Goal: Task Accomplishment & Management: Complete application form

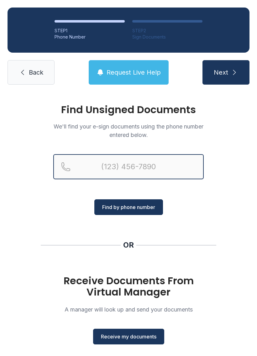
click at [98, 161] on input "Reservation phone number" at bounding box center [128, 166] width 150 height 25
type input "[PHONE_NUMBER]"
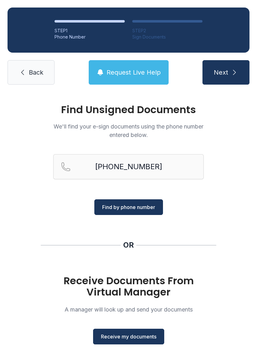
click at [150, 201] on button "Find by phone number" at bounding box center [128, 207] width 69 height 16
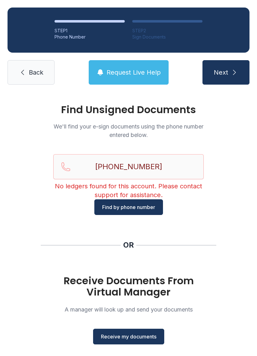
click at [231, 69] on icon "submit" at bounding box center [234, 73] width 8 height 8
click at [36, 75] on span "Back" at bounding box center [36, 72] width 14 height 9
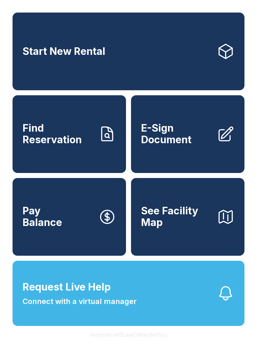
click at [105, 31] on link "Start New Rental" at bounding box center [129, 52] width 232 height 78
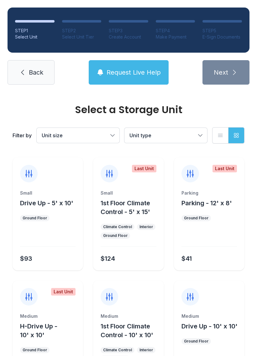
click at [36, 75] on span "Back" at bounding box center [36, 72] width 14 height 9
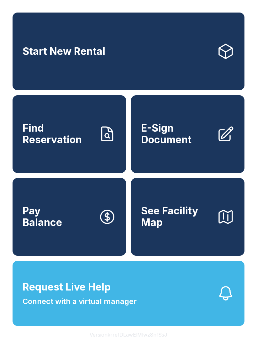
click at [189, 135] on span "E-Sign Document" at bounding box center [176, 133] width 71 height 23
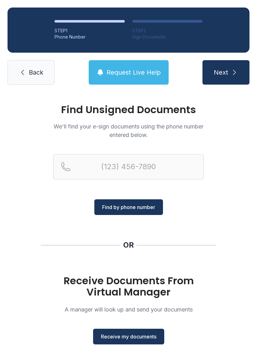
click at [142, 207] on span "Find by phone number" at bounding box center [128, 207] width 53 height 8
type input "("
click at [32, 70] on span "Back" at bounding box center [36, 72] width 14 height 9
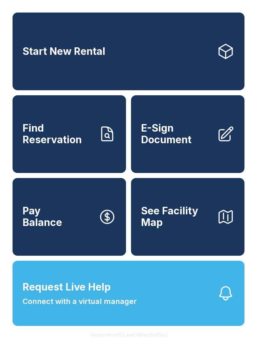
click at [191, 143] on span "E-Sign Document" at bounding box center [176, 133] width 71 height 23
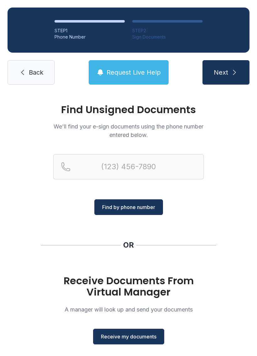
click at [32, 74] on span "Back" at bounding box center [36, 72] width 14 height 9
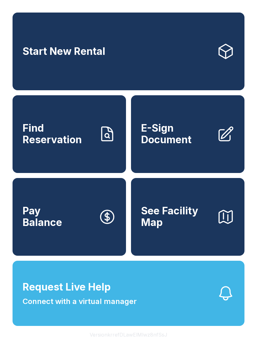
click at [192, 126] on link "E-Sign Document" at bounding box center [187, 134] width 113 height 78
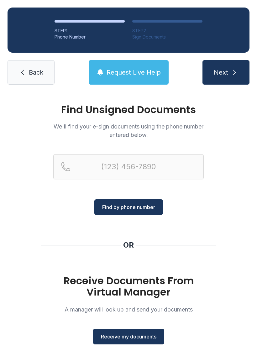
click at [146, 282] on h1 "Receive Documents From Virtual Manager" at bounding box center [128, 286] width 150 height 23
click at [129, 337] on span "Receive my documents" at bounding box center [128, 337] width 55 height 8
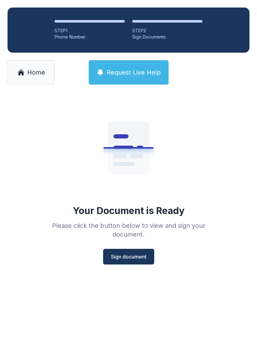
click at [137, 256] on span "Sign document" at bounding box center [128, 257] width 35 height 8
